Goal: Information Seeking & Learning: Find contact information

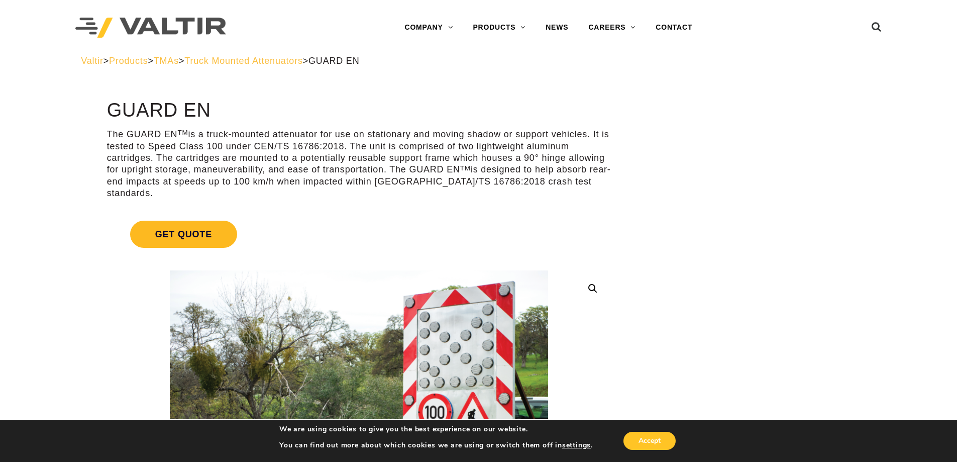
click at [190, 229] on span "Get Quote" at bounding box center [183, 234] width 107 height 27
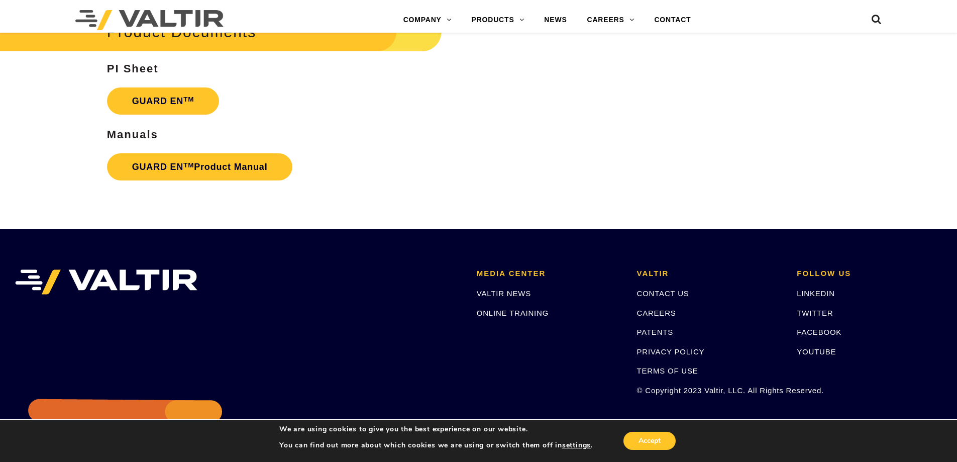
scroll to position [2412, 0]
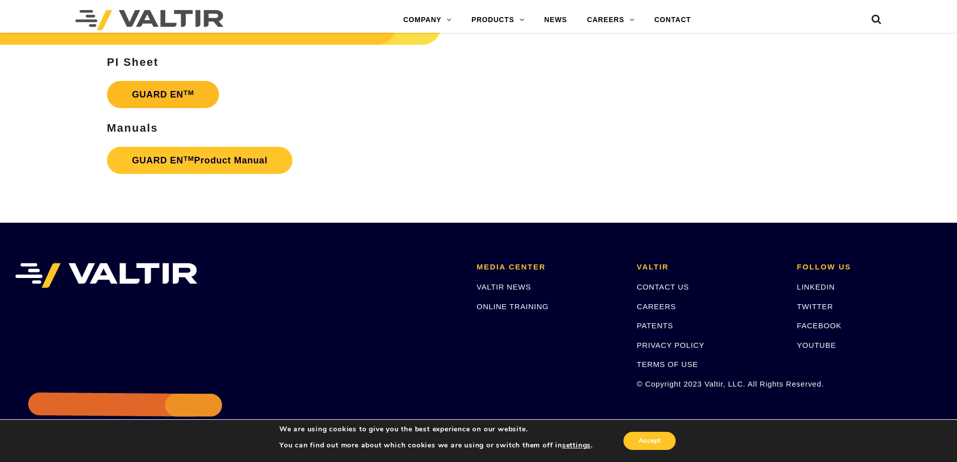
click at [177, 94] on link "GUARD EN TM" at bounding box center [163, 94] width 113 height 27
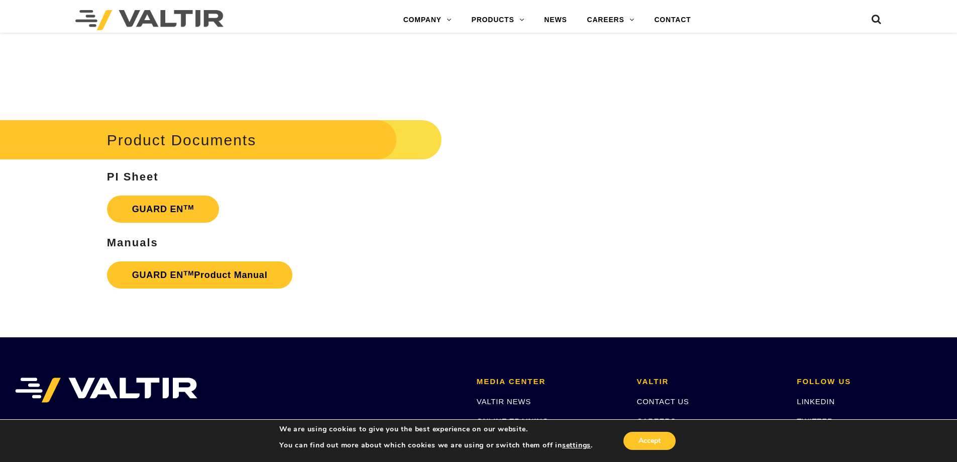
scroll to position [2161, 0]
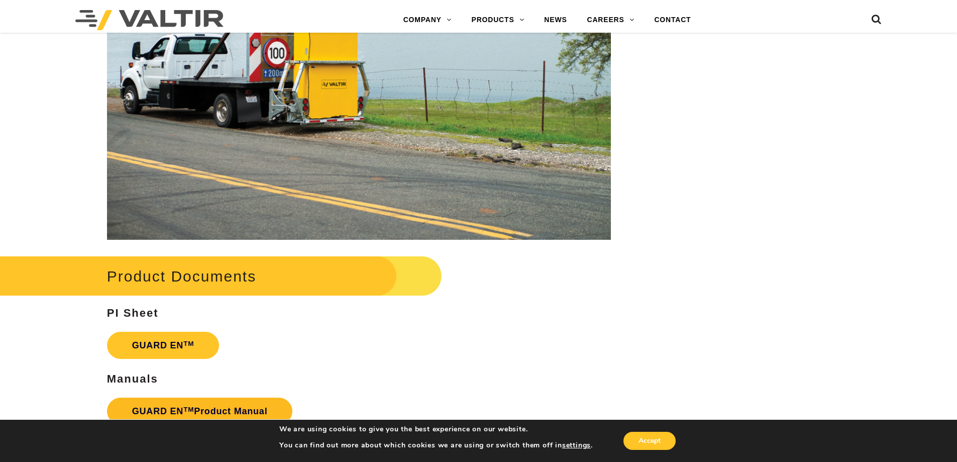
click at [171, 397] on link "GUARD EN TM Product Manual" at bounding box center [200, 410] width 186 height 27
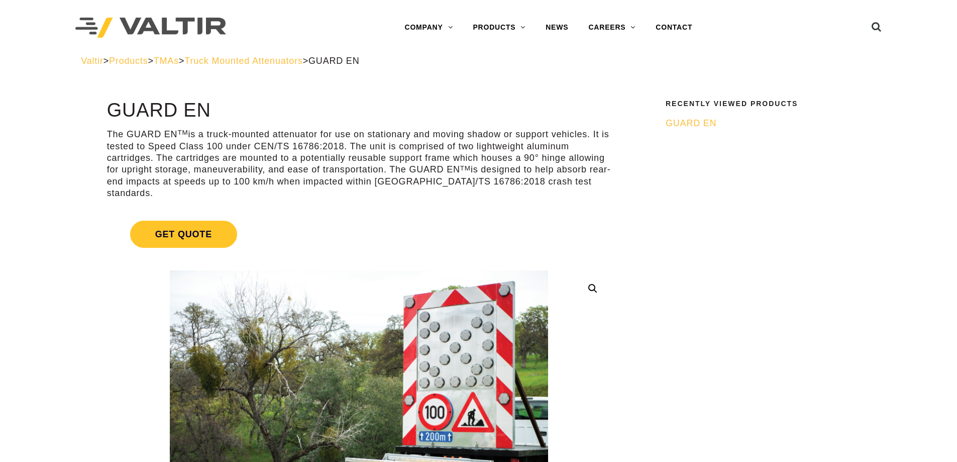
click at [867, 28] on ul at bounding box center [863, 28] width 38 height 18
click at [876, 26] on icon at bounding box center [877, 29] width 10 height 15
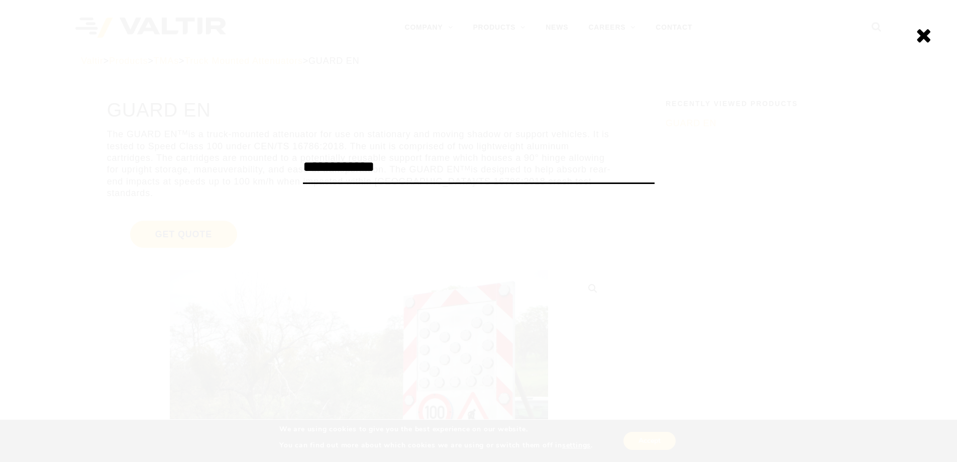
type input "**********"
click input "******" at bounding box center [0, 0] width 0 height 0
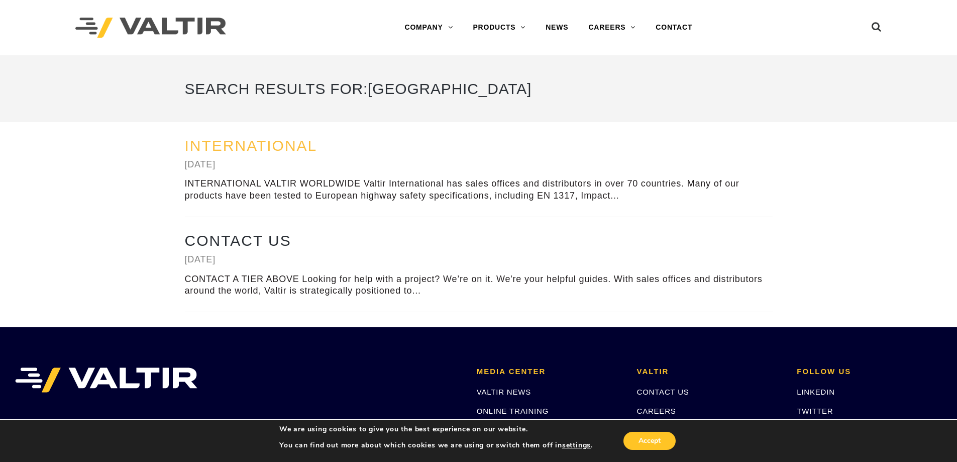
click at [301, 143] on link "International" at bounding box center [251, 145] width 133 height 17
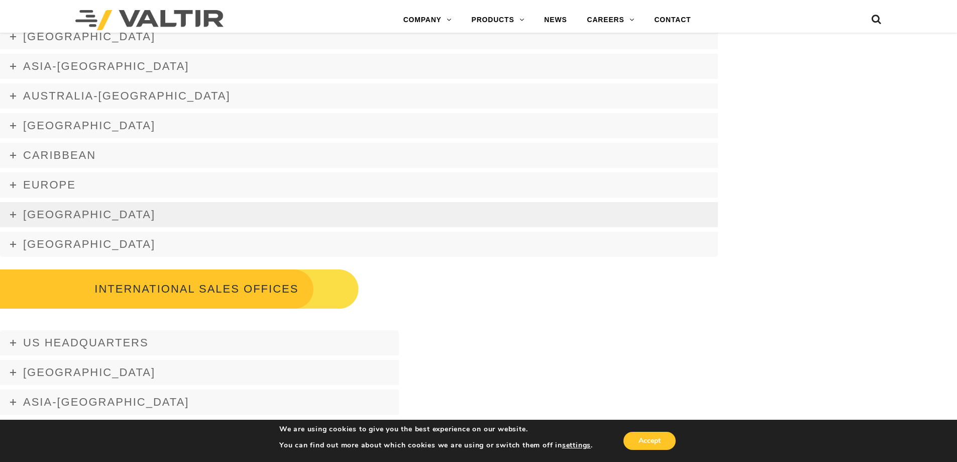
scroll to position [1307, 0]
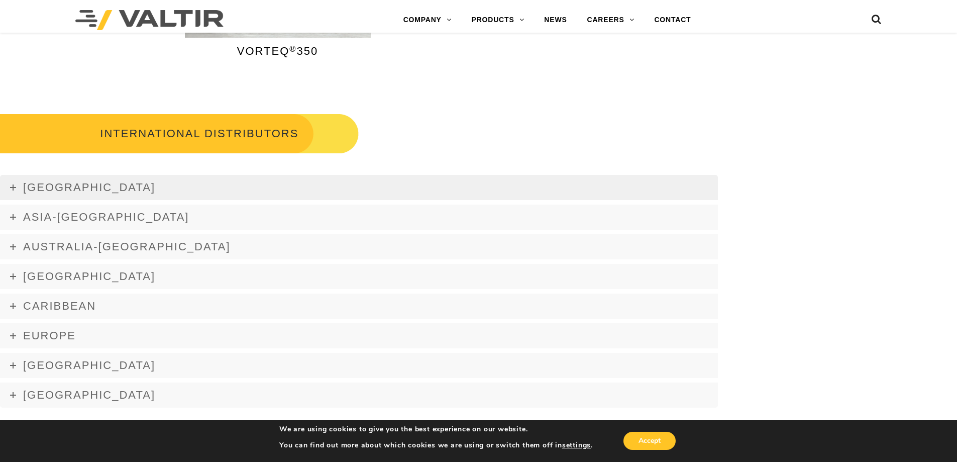
click at [30, 193] on span "[GEOGRAPHIC_DATA]" at bounding box center [89, 187] width 132 height 13
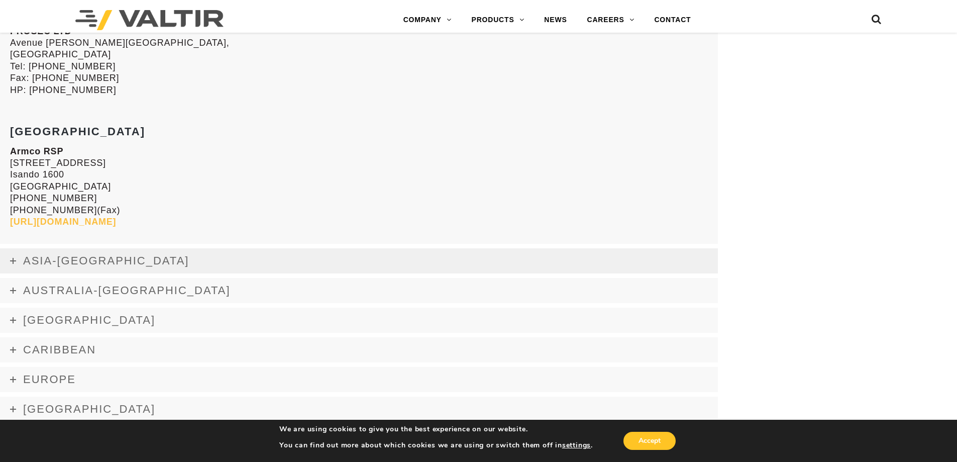
click at [61, 249] on link "Asia-[GEOGRAPHIC_DATA]" at bounding box center [359, 260] width 718 height 25
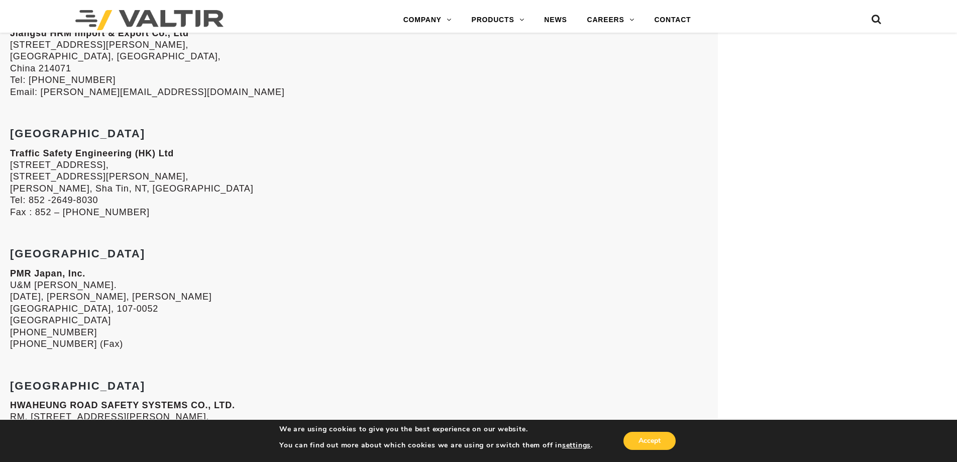
scroll to position [1536, 0]
click at [36, 255] on strong "[GEOGRAPHIC_DATA]" at bounding box center [77, 252] width 135 height 13
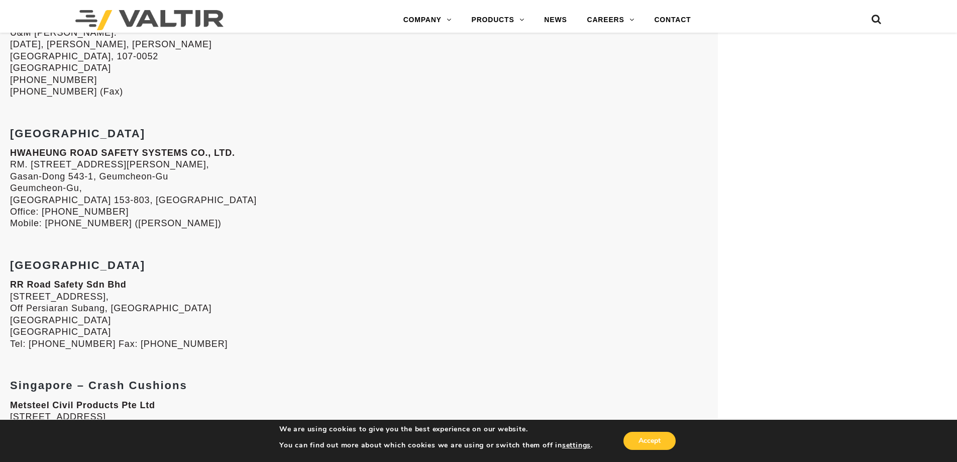
copy strong "[GEOGRAPHIC_DATA]"
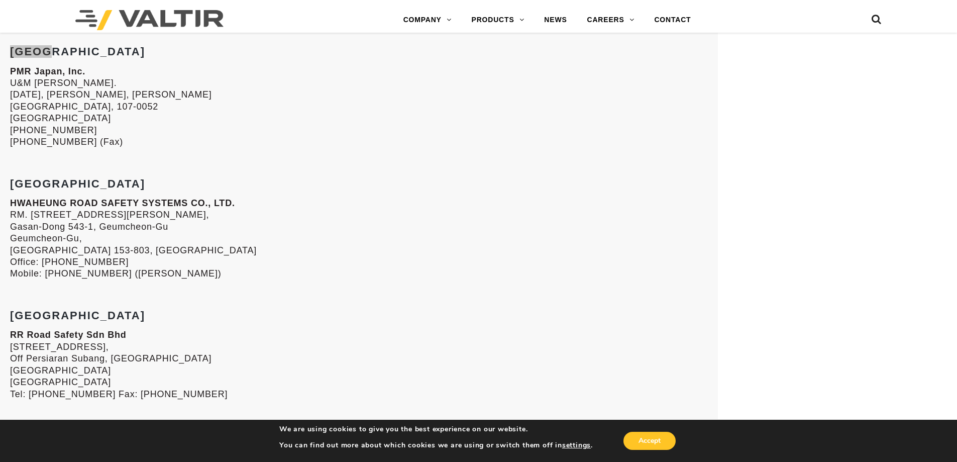
scroll to position [1838, 0]
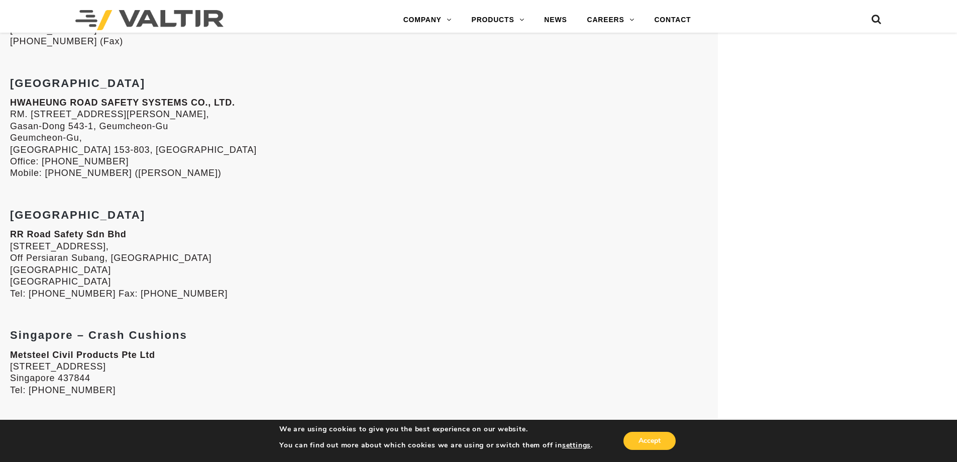
click at [41, 227] on div "China (TMAs) Jiangsu HRM Import & Export Co., Ltd [STREET_ADDRESS][PERSON_NAME]…" at bounding box center [359, 236] width 698 height 1063
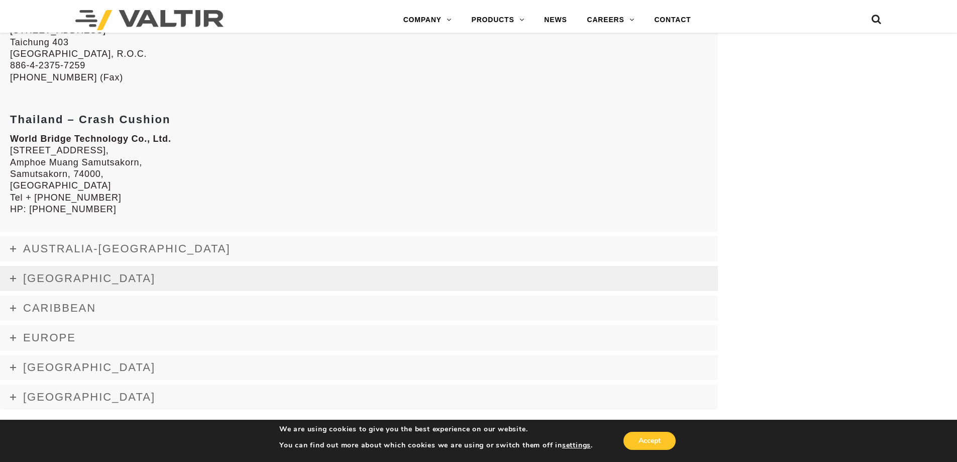
click at [46, 279] on span "[GEOGRAPHIC_DATA]" at bounding box center [89, 278] width 132 height 13
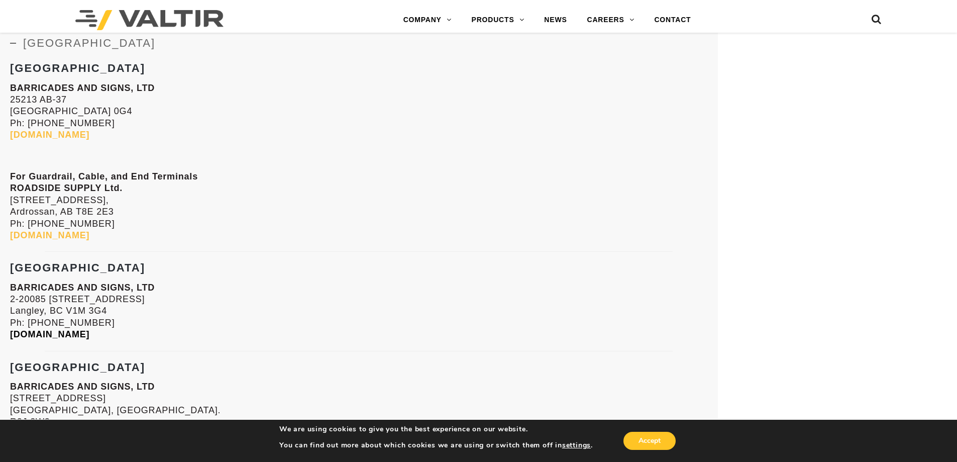
scroll to position [1442, 0]
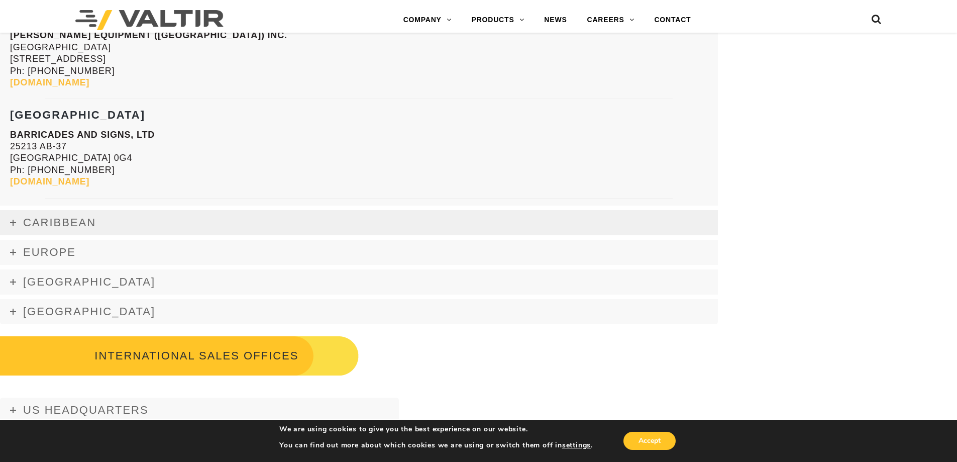
click at [74, 224] on span "Caribbean" at bounding box center [59, 222] width 73 height 13
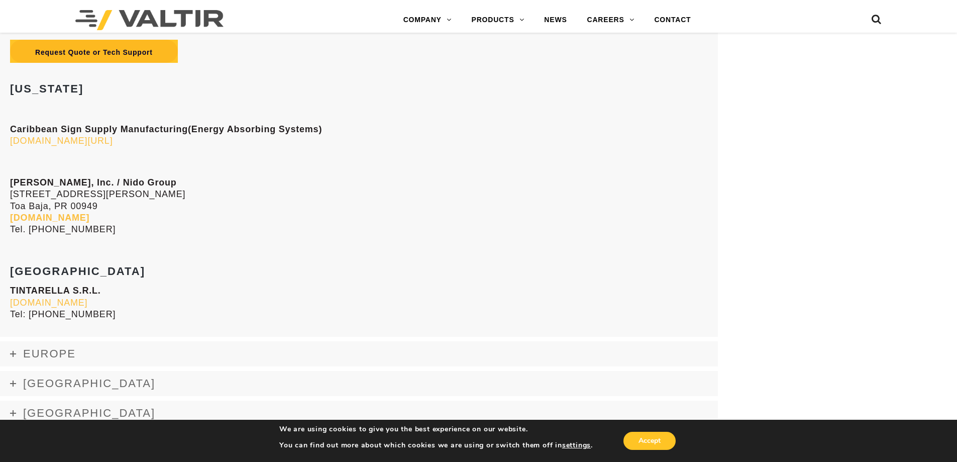
scroll to position [1726, 0]
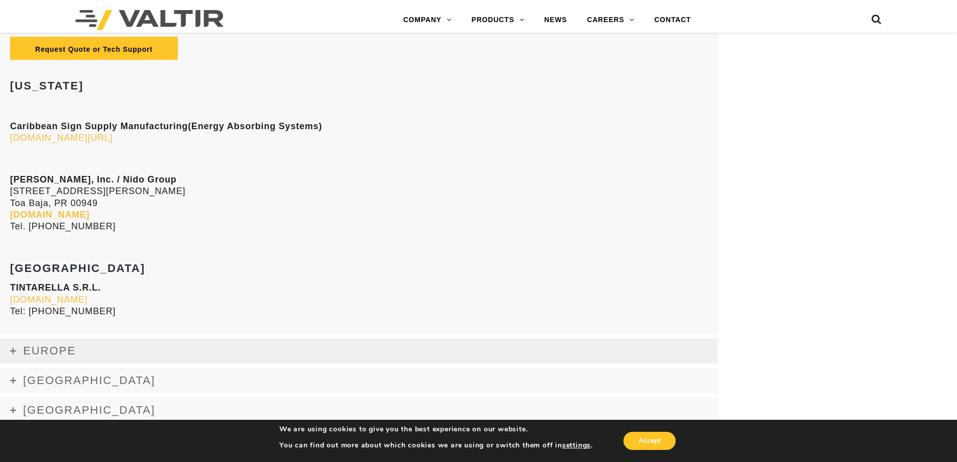
click at [62, 344] on span "Europe" at bounding box center [49, 350] width 53 height 13
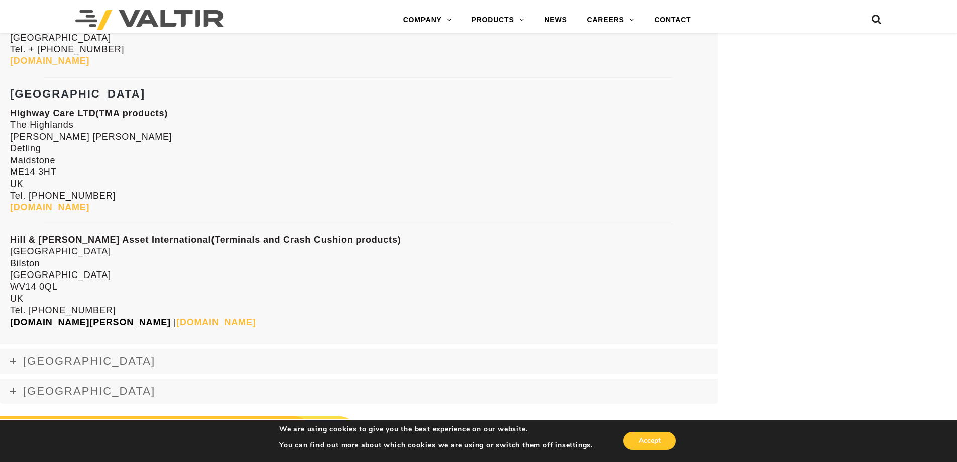
scroll to position [3866, 0]
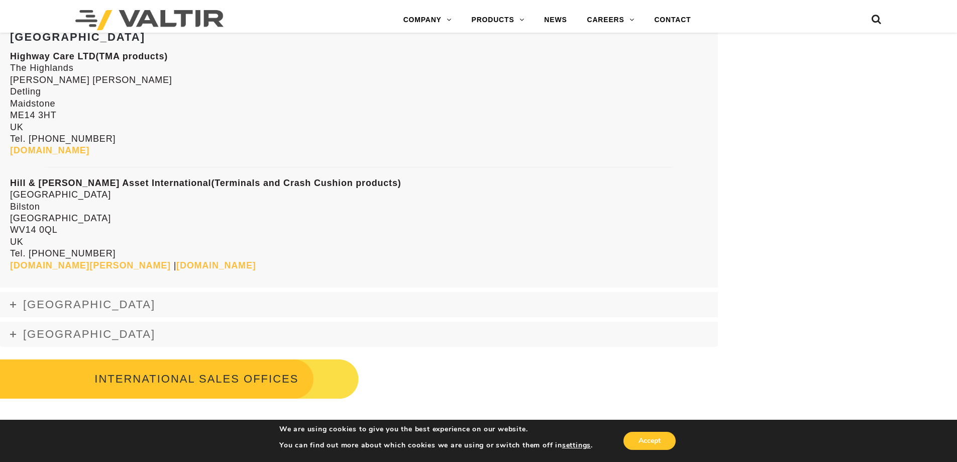
click at [69, 308] on span "[GEOGRAPHIC_DATA]" at bounding box center [89, 304] width 132 height 13
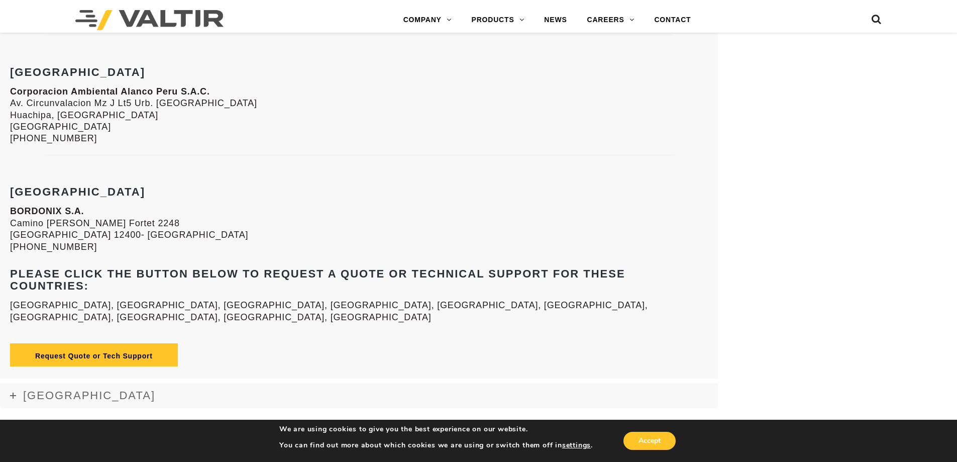
scroll to position [2539, 0]
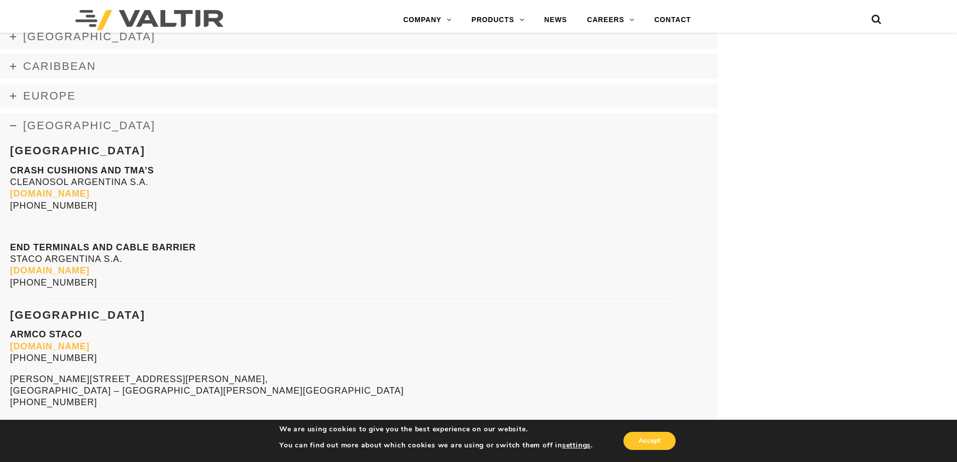
drag, startPoint x: 119, startPoint y: 32, endPoint x: 275, endPoint y: 206, distance: 233.5
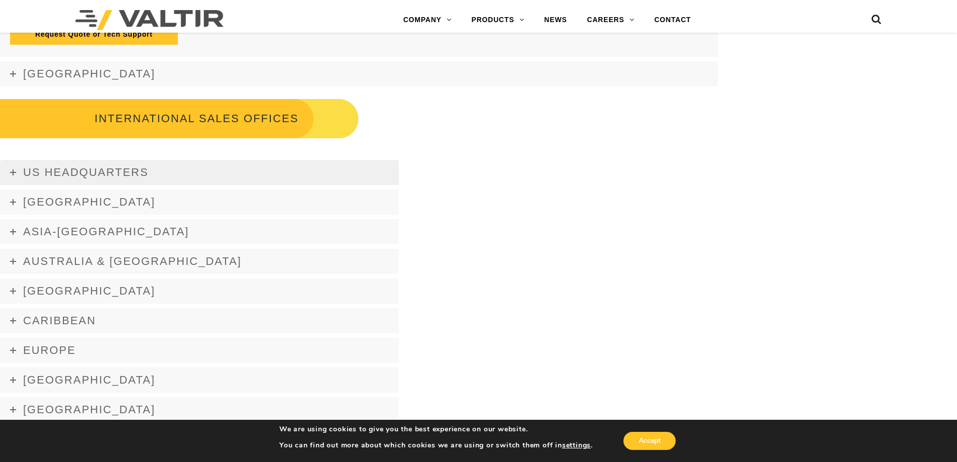
scroll to position [2891, 0]
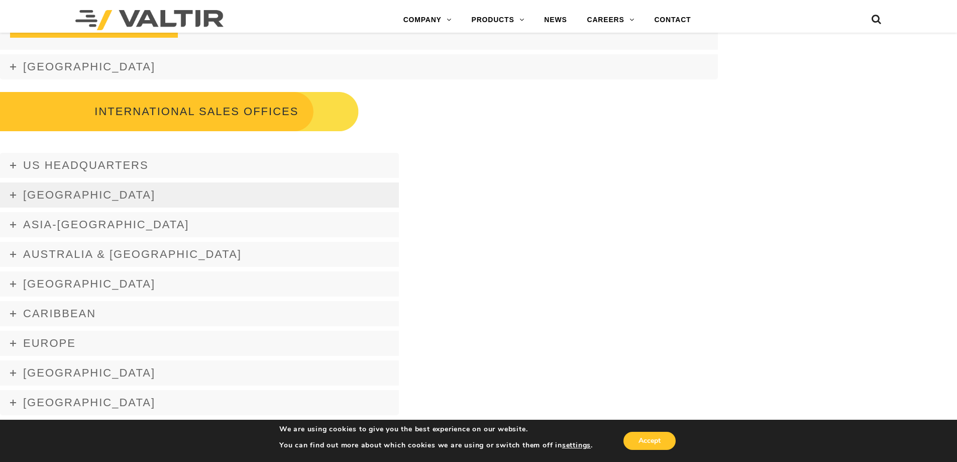
click at [89, 185] on link "[GEOGRAPHIC_DATA]" at bounding box center [199, 194] width 399 height 25
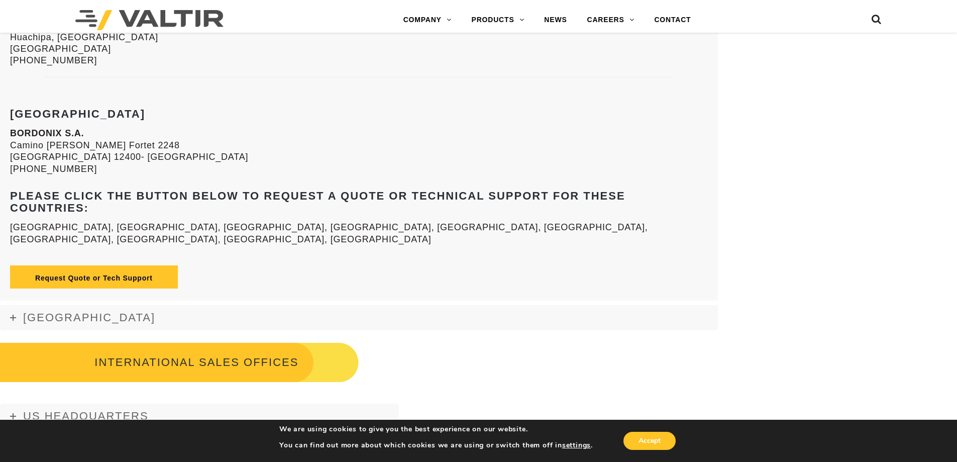
scroll to position [2640, 0]
click at [82, 312] on span "[GEOGRAPHIC_DATA]" at bounding box center [89, 318] width 132 height 13
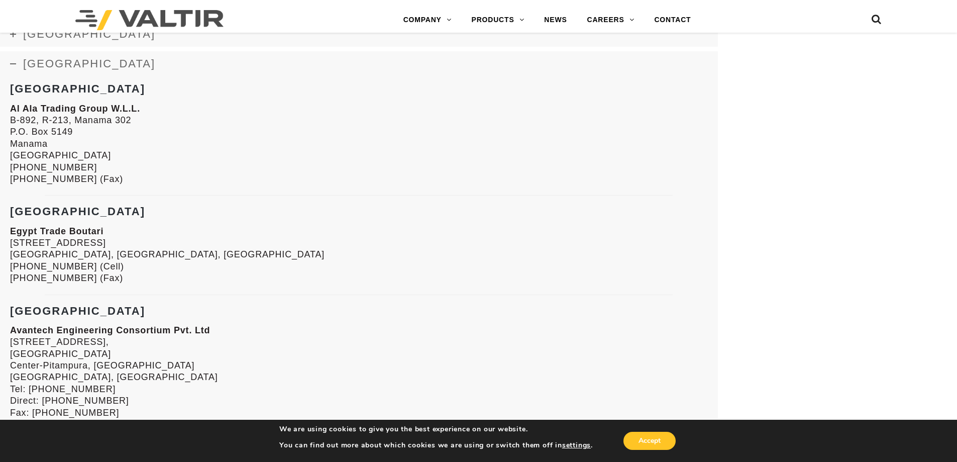
scroll to position [1563, 0]
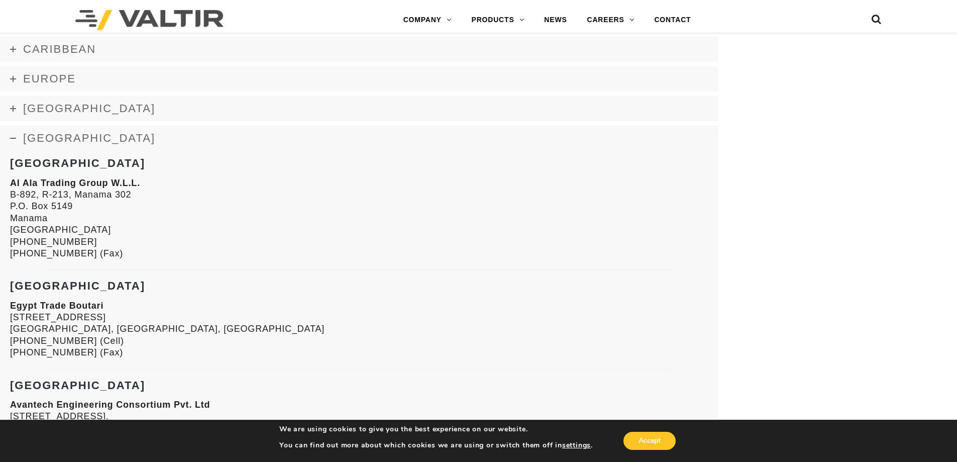
click at [56, 168] on strong "[GEOGRAPHIC_DATA]" at bounding box center [77, 163] width 135 height 13
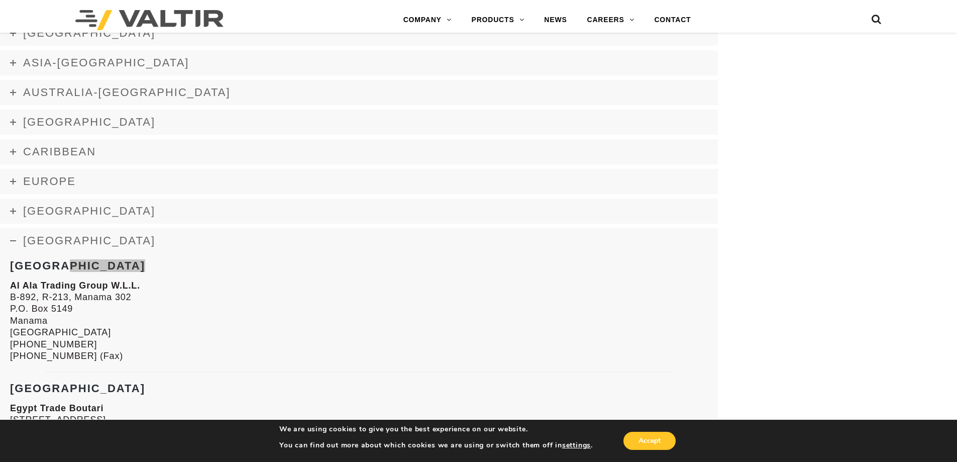
scroll to position [1362, 0]
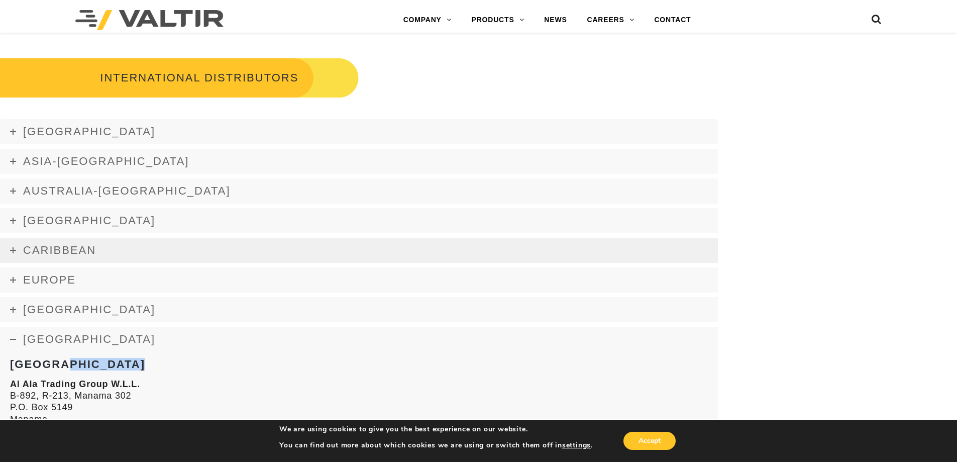
click at [76, 257] on link "Caribbean" at bounding box center [359, 250] width 718 height 25
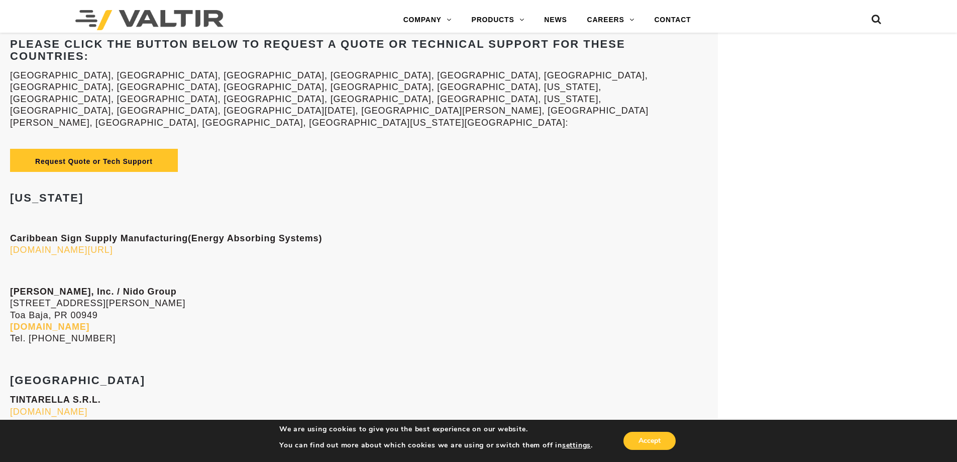
scroll to position [2016, 0]
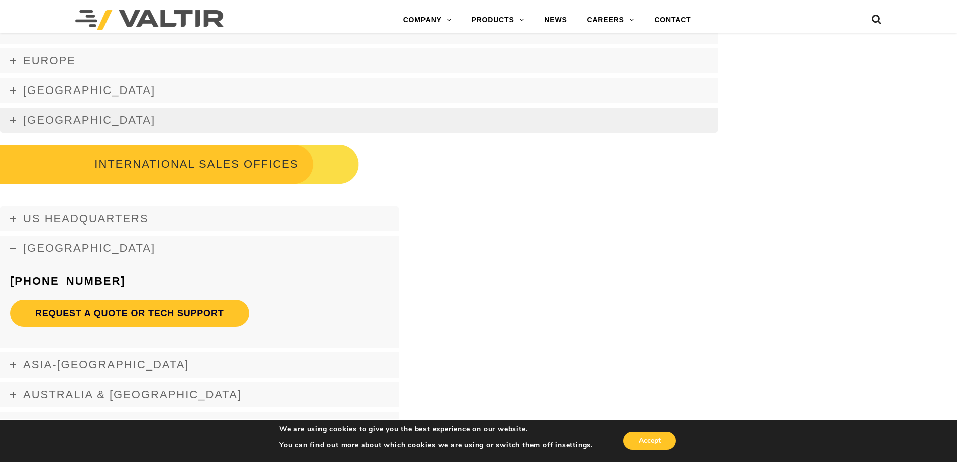
click at [68, 114] on span "[GEOGRAPHIC_DATA]" at bounding box center [89, 120] width 132 height 13
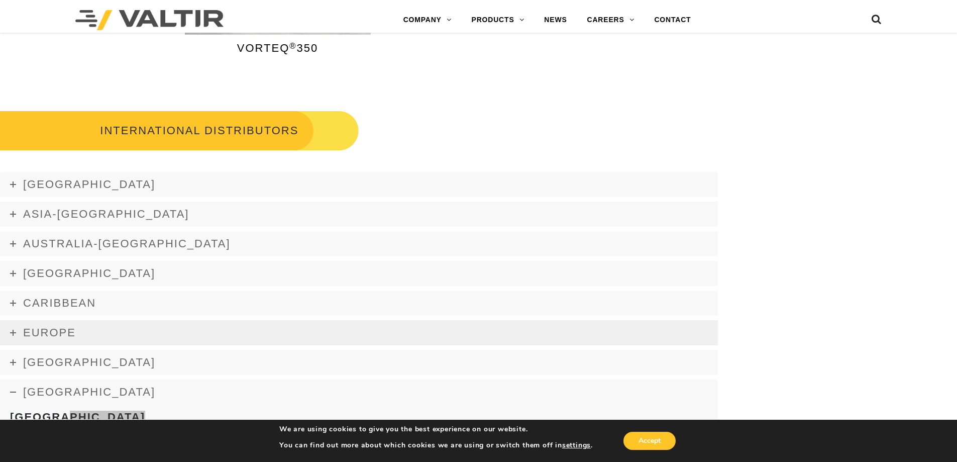
scroll to position [1312, 0]
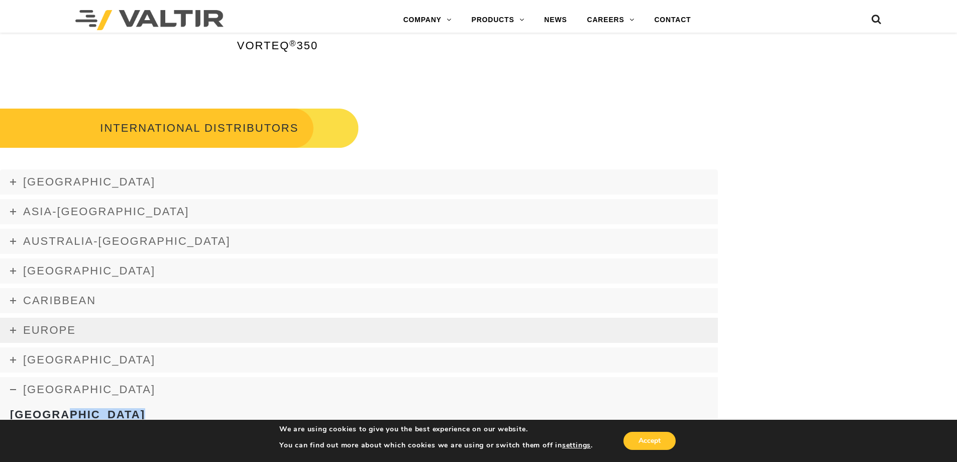
click at [61, 337] on link "Europe" at bounding box center [359, 330] width 718 height 25
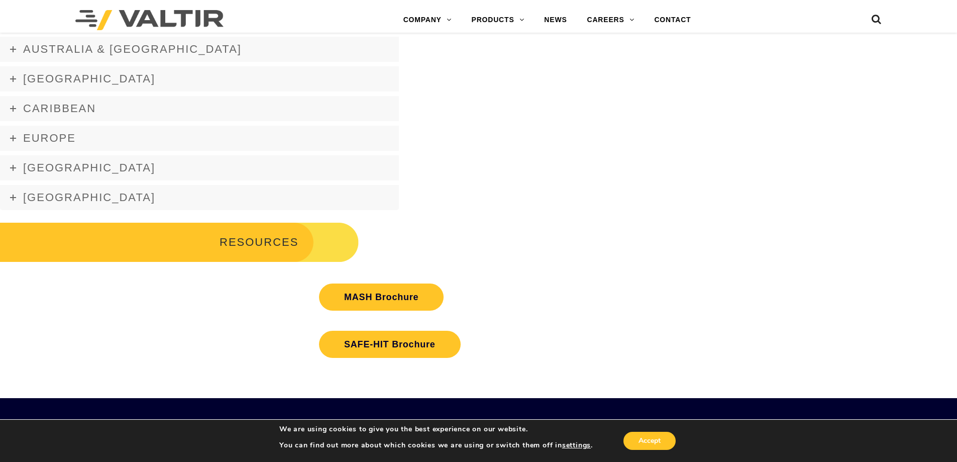
scroll to position [4478, 0]
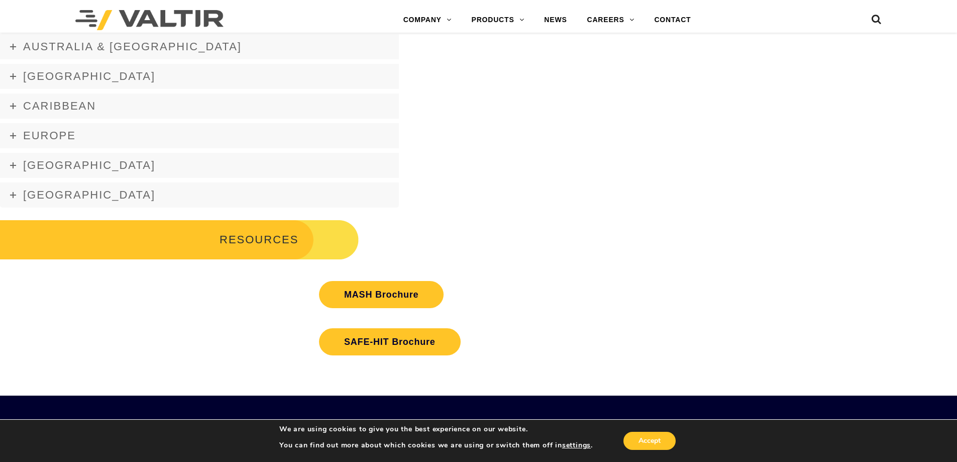
click at [120, 170] on link "[GEOGRAPHIC_DATA]" at bounding box center [199, 165] width 399 height 25
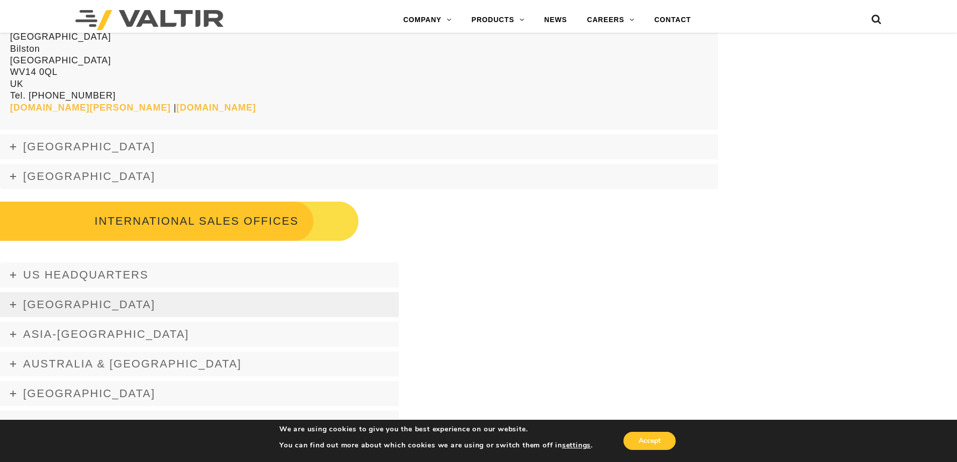
click at [104, 146] on span "[GEOGRAPHIC_DATA]" at bounding box center [89, 146] width 132 height 13
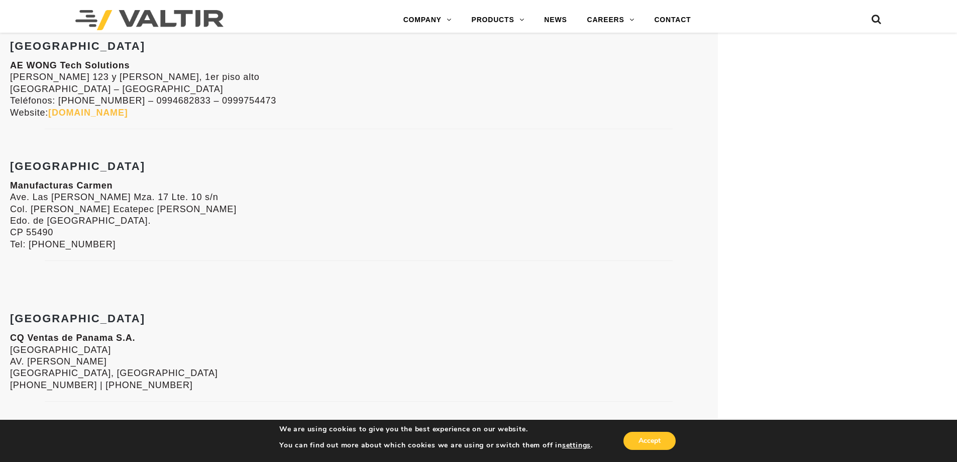
scroll to position [2187, 0]
